Goal: Use online tool/utility: Utilize a website feature to perform a specific function

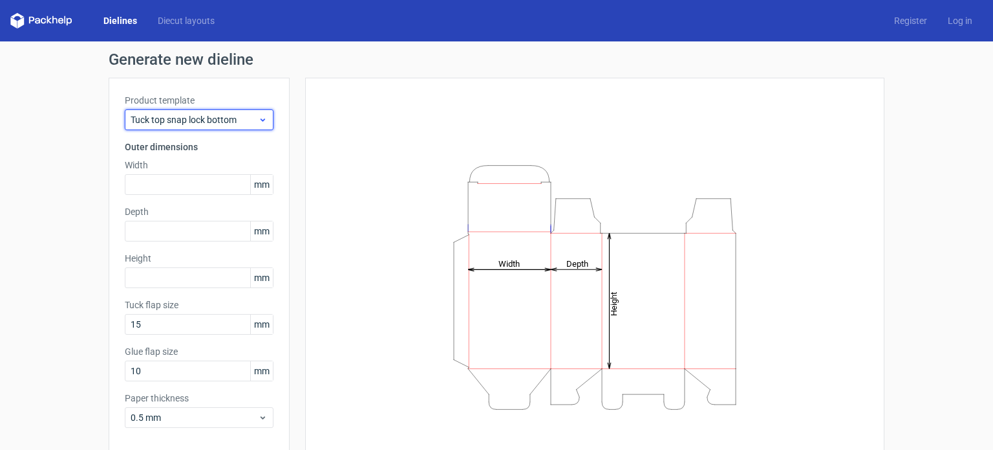
click at [225, 121] on span "Tuck top snap lock bottom" at bounding box center [194, 119] width 127 height 13
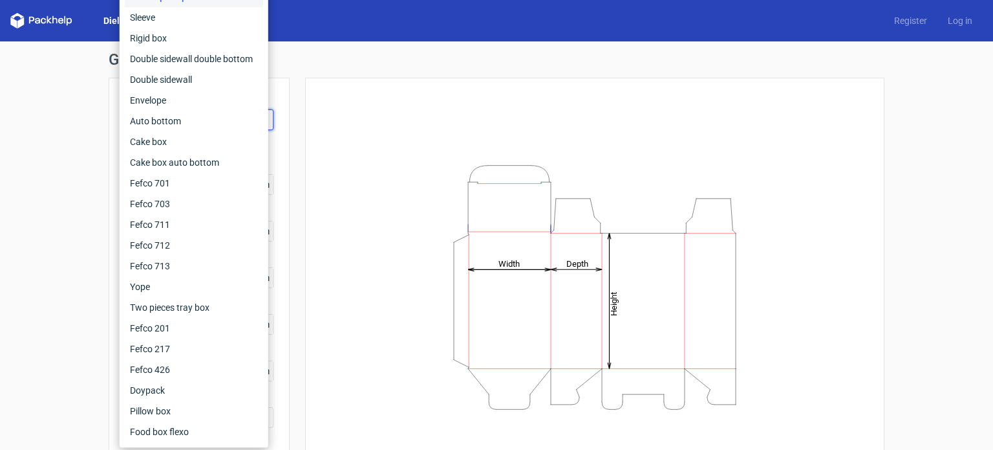
click at [41, 97] on div "Generate new dieline Product template Tuck top snap lock bottom Outer dimension…" at bounding box center [496, 273] width 993 height 465
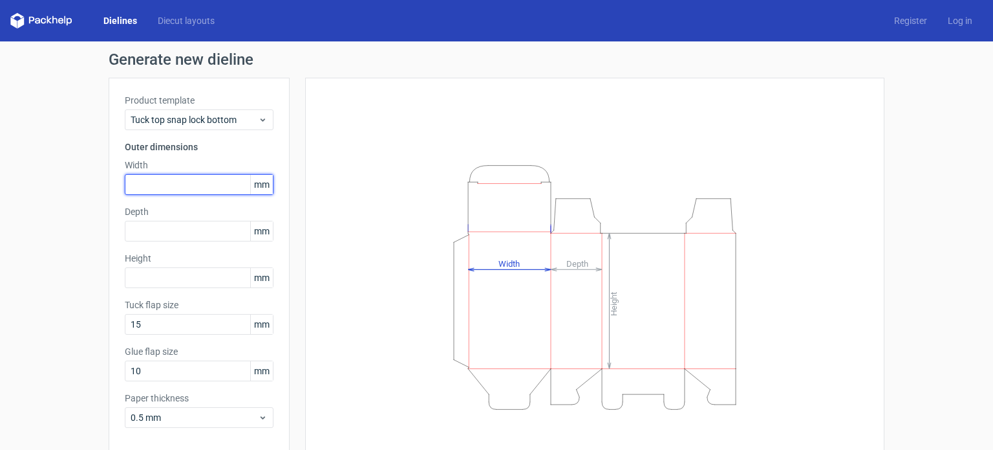
click at [174, 177] on input "text" at bounding box center [199, 184] width 149 height 21
type input "40"
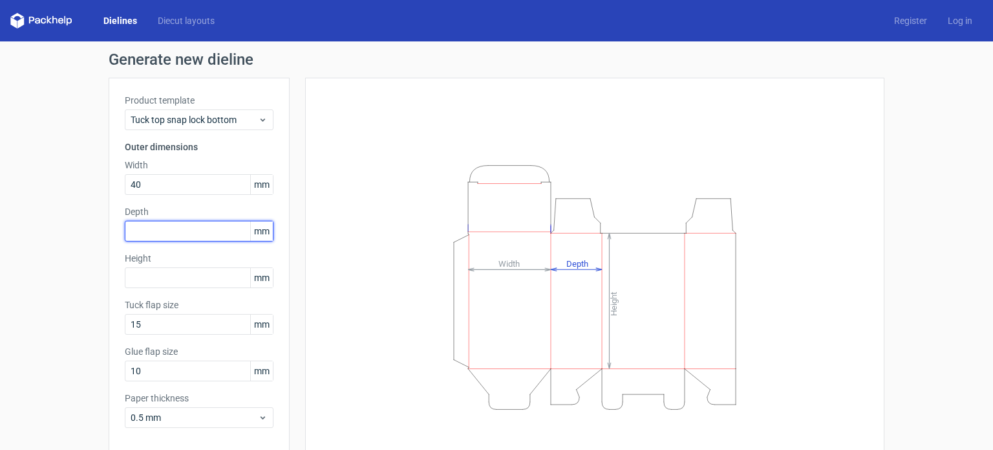
click at [135, 224] on input "text" at bounding box center [199, 231] width 149 height 21
type input "40"
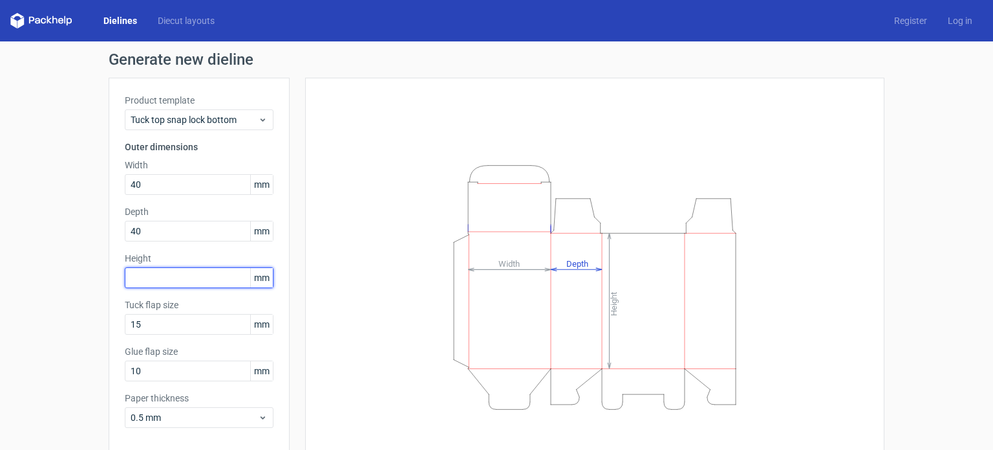
click at [164, 275] on input "text" at bounding box center [199, 277] width 149 height 21
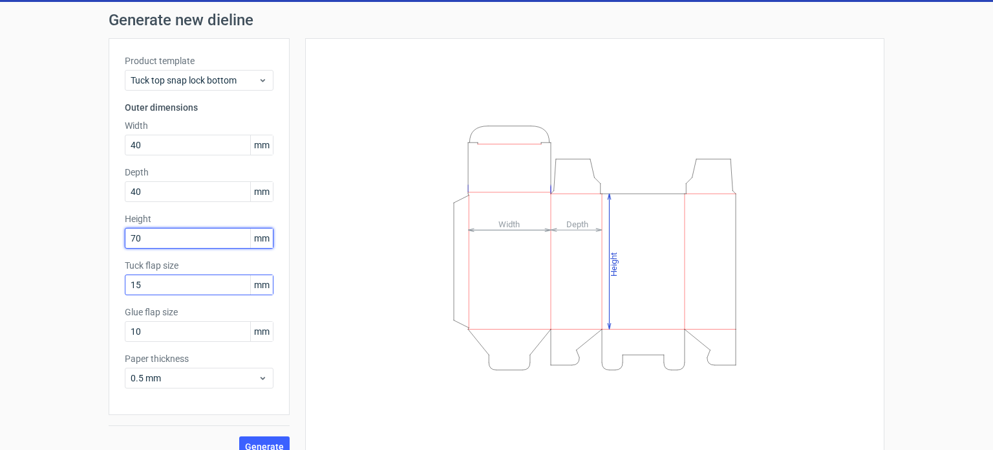
scroll to position [56, 0]
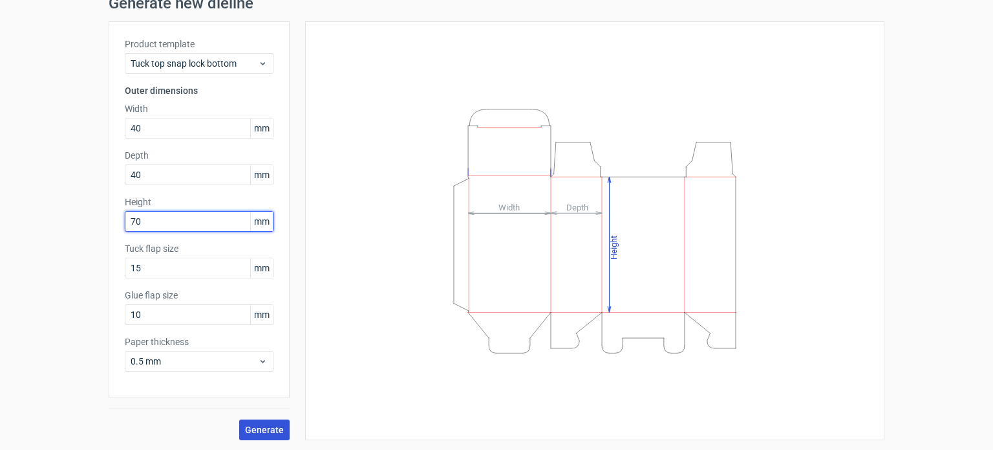
type input "70"
click at [268, 426] on span "Generate" at bounding box center [264, 429] width 39 height 9
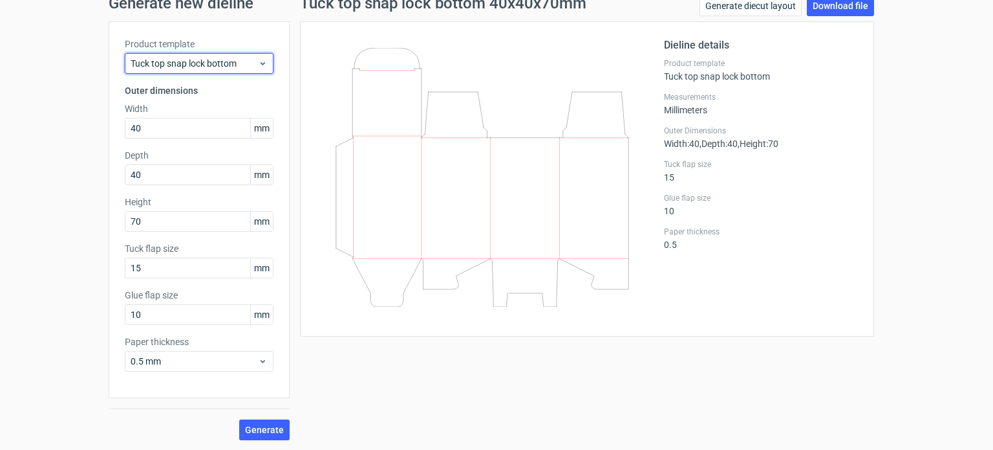
click at [237, 63] on span "Tuck top snap lock bottom" at bounding box center [194, 63] width 127 height 13
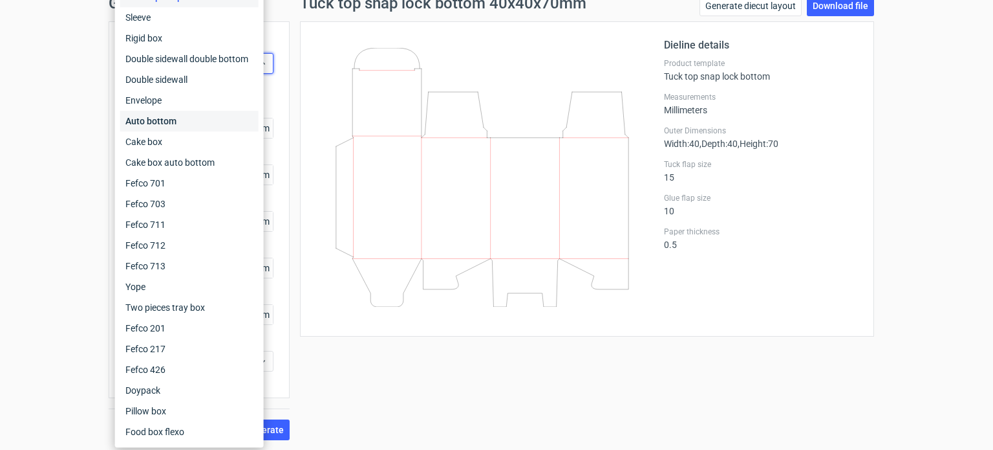
click at [183, 122] on div "Auto bottom" at bounding box center [189, 121] width 138 height 21
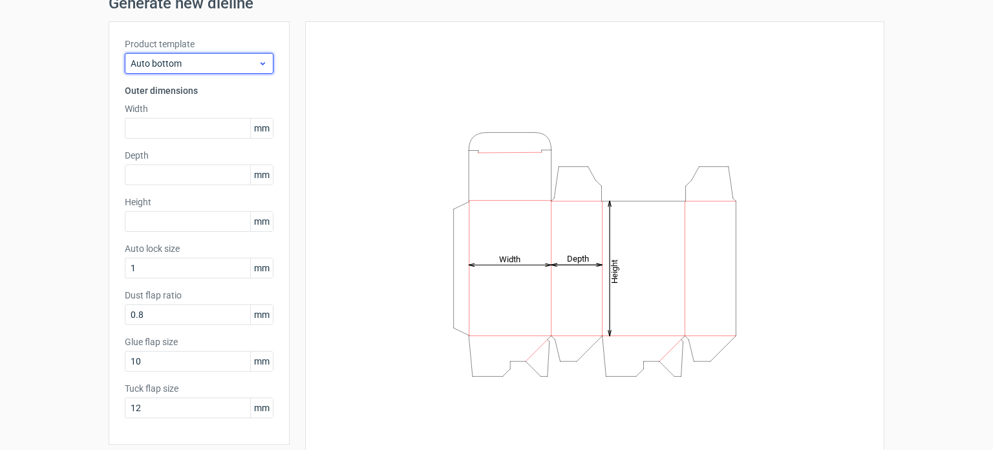
click at [188, 68] on span "Auto bottom" at bounding box center [194, 63] width 127 height 13
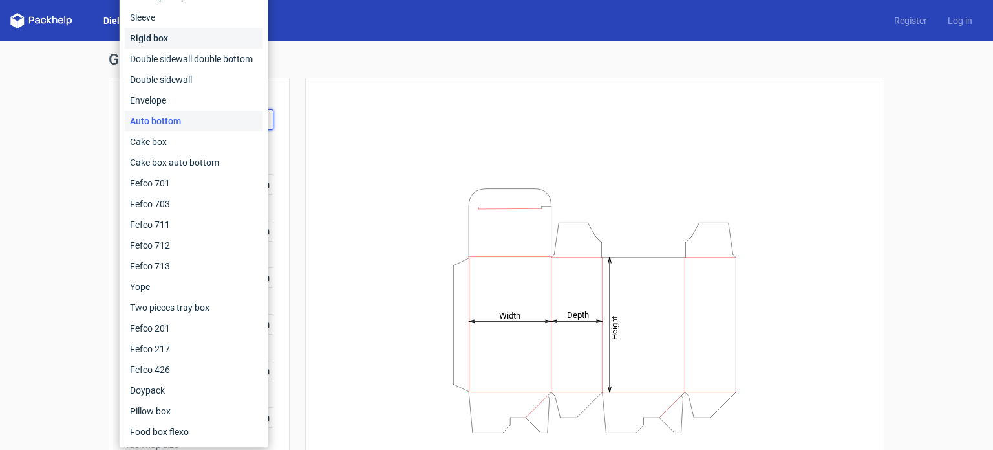
click at [175, 41] on div "Rigid box" at bounding box center [194, 38] width 138 height 21
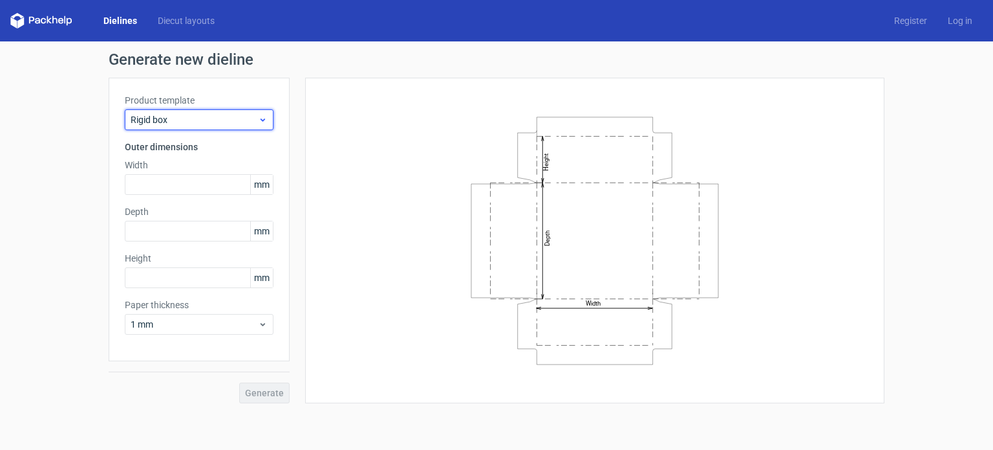
click at [189, 124] on span "Rigid box" at bounding box center [194, 119] width 127 height 13
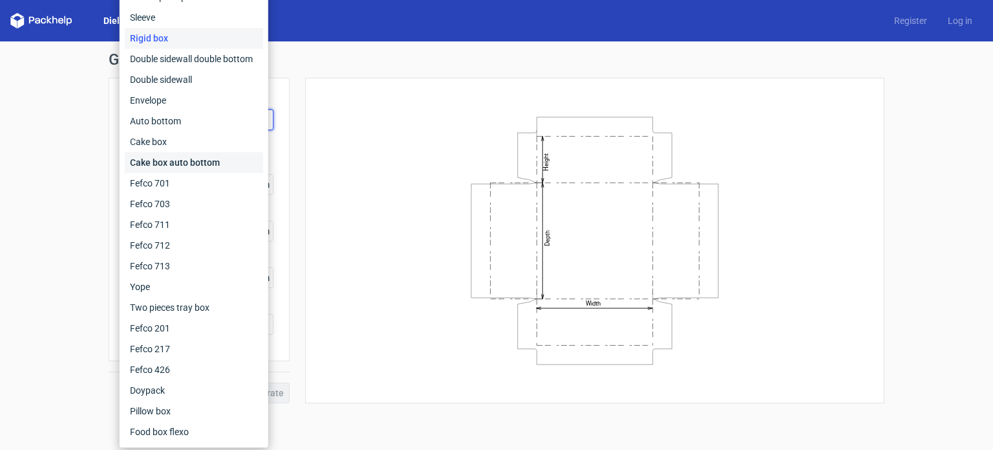
click at [183, 167] on div "Cake box auto bottom" at bounding box center [194, 162] width 138 height 21
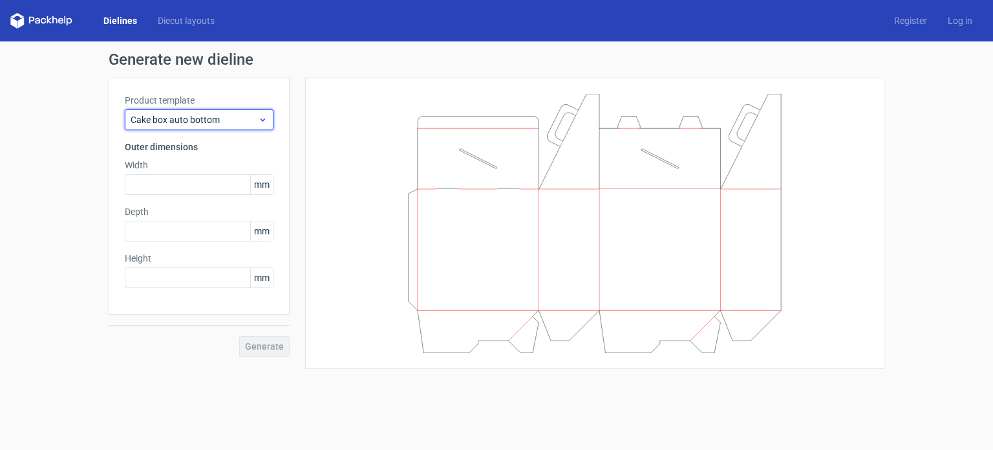
click at [158, 124] on span "Cake box auto bottom" at bounding box center [194, 119] width 127 height 13
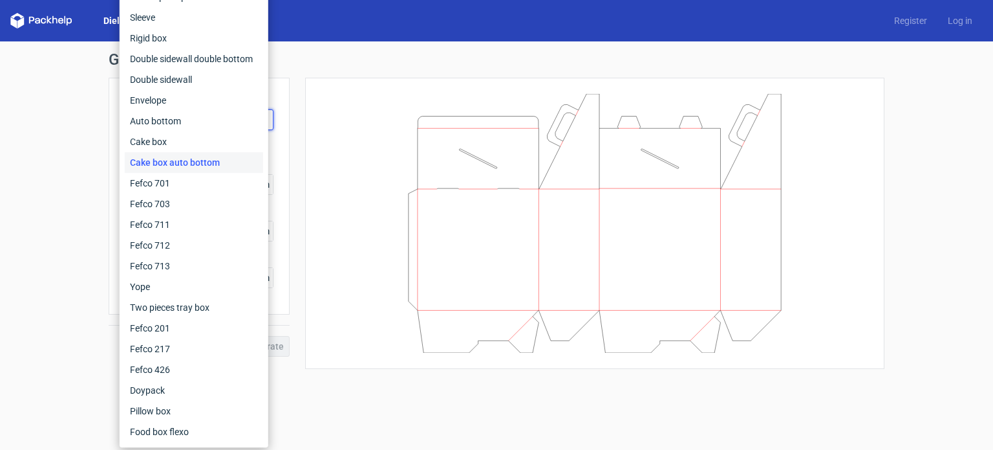
click at [402, 250] on icon at bounding box center [595, 223] width 388 height 259
